Goal: Task Accomplishment & Management: Manage account settings

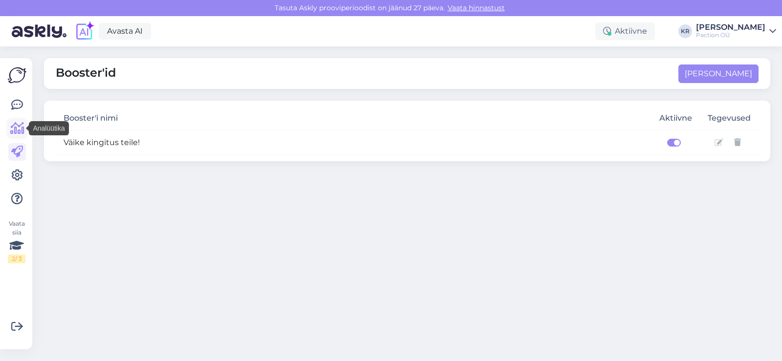
click at [13, 130] on icon at bounding box center [17, 129] width 14 height 12
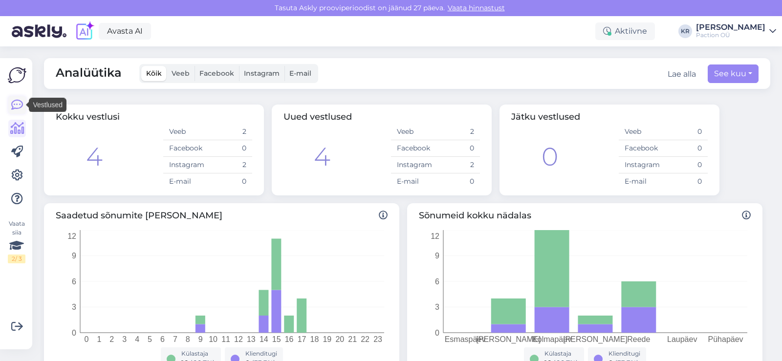
click at [25, 103] on link at bounding box center [17, 105] width 18 height 18
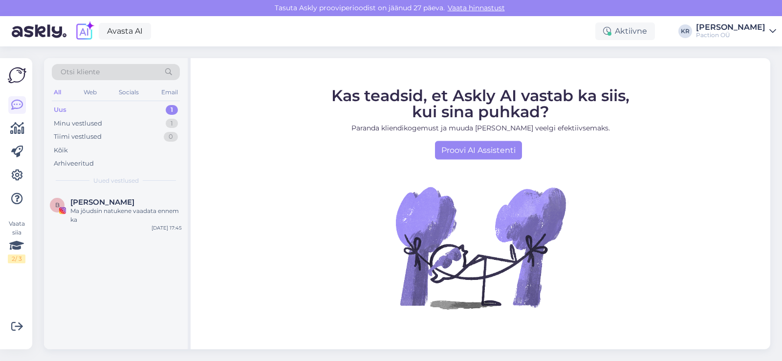
click at [68, 111] on div "Uus 1" at bounding box center [116, 110] width 128 height 14
click at [102, 211] on div "Ma jõudsin natukene vaadata ennem ka" at bounding box center [125, 216] width 111 height 18
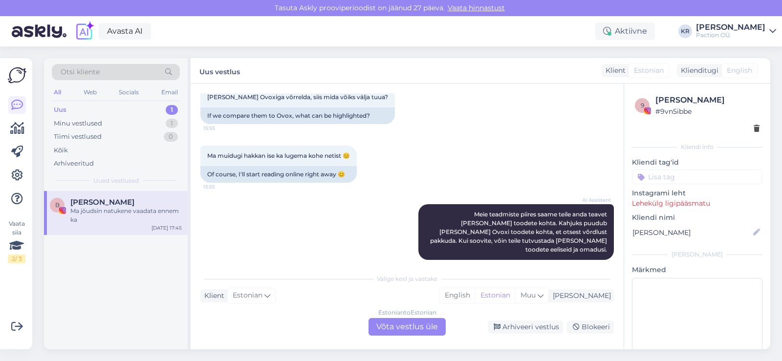
scroll to position [254, 0]
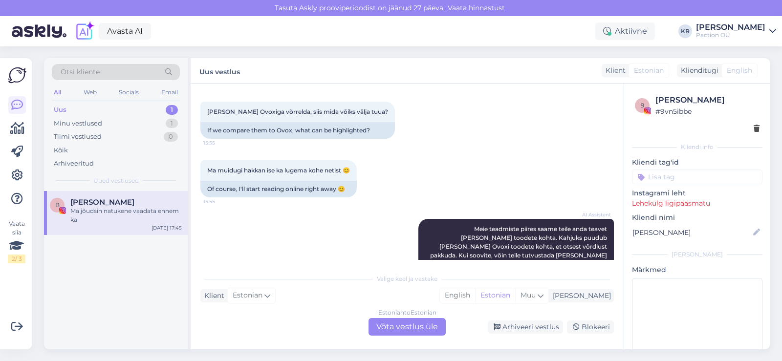
click at [127, 107] on div "Uus 1" at bounding box center [116, 110] width 128 height 14
click at [11, 132] on icon at bounding box center [17, 129] width 14 height 12
